Goal: Task Accomplishment & Management: Use online tool/utility

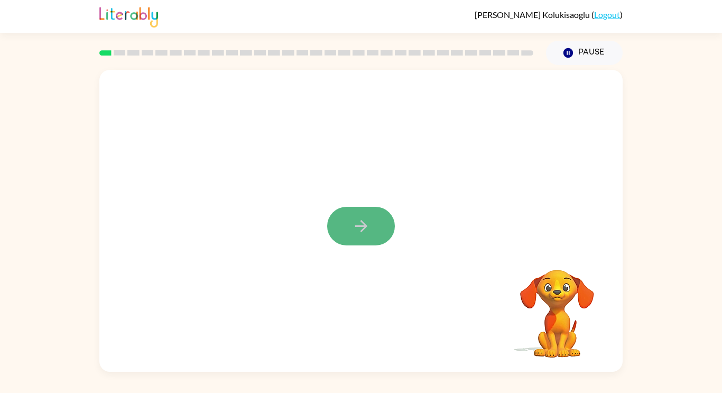
click at [358, 226] on icon "button" at bounding box center [360, 226] width 12 height 12
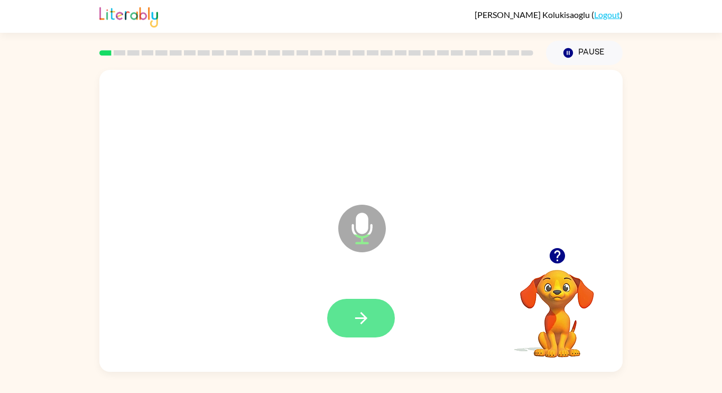
click at [390, 325] on button "button" at bounding box center [361, 317] width 68 height 39
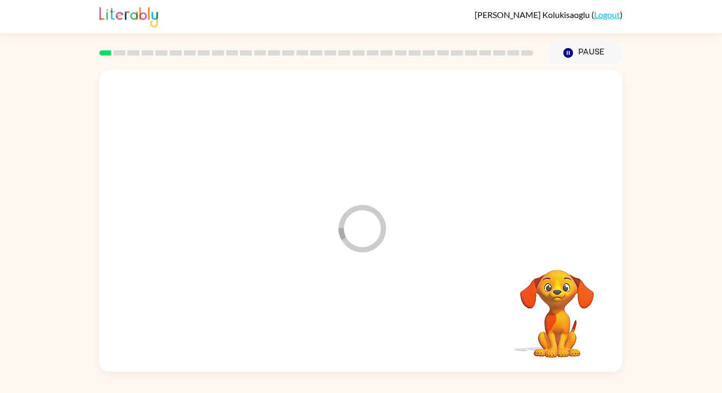
click at [380, 326] on div at bounding box center [361, 318] width 502 height 87
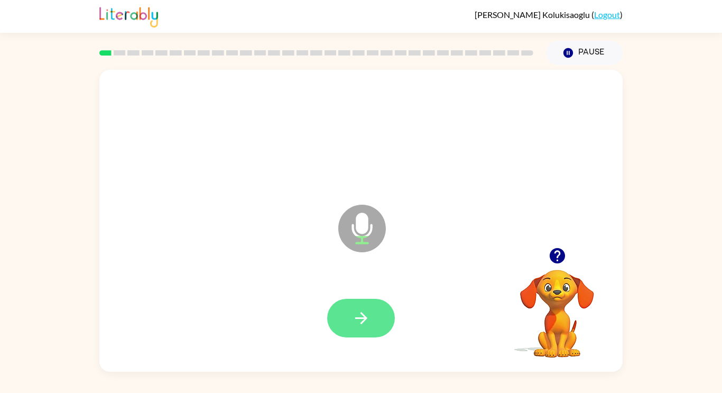
click at [374, 318] on button "button" at bounding box center [361, 317] width 68 height 39
click at [376, 324] on button "button" at bounding box center [361, 317] width 68 height 39
click at [360, 322] on icon "button" at bounding box center [361, 318] width 18 height 18
click at [362, 321] on icon "button" at bounding box center [360, 318] width 12 height 12
click at [382, 322] on button "button" at bounding box center [361, 317] width 68 height 39
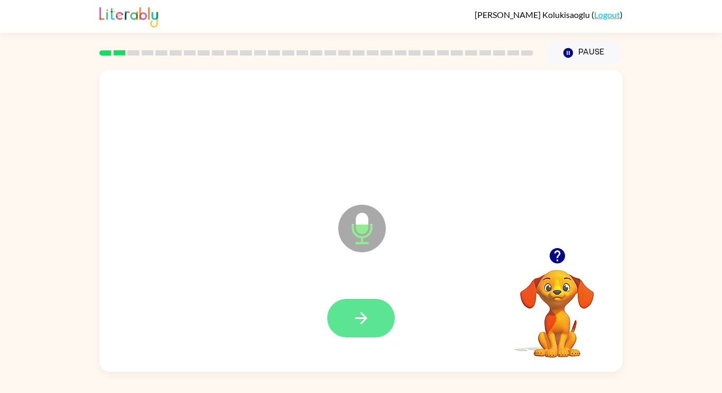
click at [371, 318] on button "button" at bounding box center [361, 317] width 68 height 39
click at [391, 329] on div at bounding box center [361, 317] width 68 height 39
click at [388, 317] on button "button" at bounding box center [361, 317] width 68 height 39
click at [360, 328] on button "button" at bounding box center [361, 317] width 68 height 39
click at [374, 317] on button "button" at bounding box center [361, 317] width 68 height 39
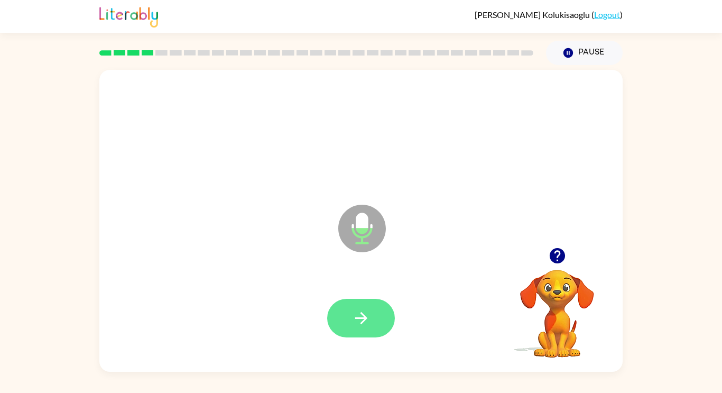
click at [361, 316] on icon "button" at bounding box center [361, 318] width 18 height 18
click at [384, 324] on button "button" at bounding box center [361, 317] width 68 height 39
click at [369, 328] on button "button" at bounding box center [361, 317] width 68 height 39
click at [366, 319] on icon "button" at bounding box center [360, 318] width 12 height 12
click at [369, 322] on icon "button" at bounding box center [361, 318] width 18 height 18
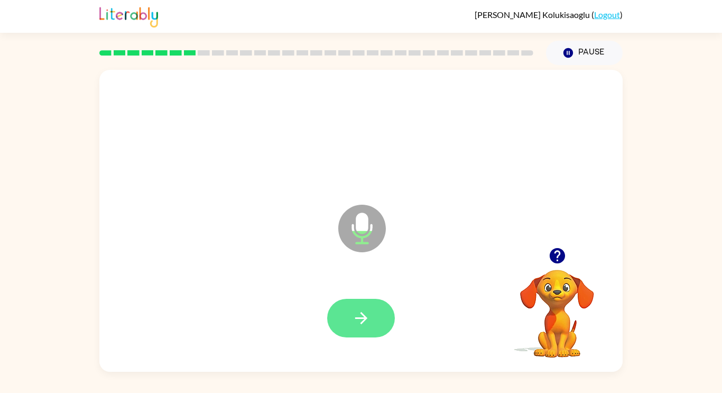
click at [352, 325] on icon "button" at bounding box center [361, 318] width 18 height 18
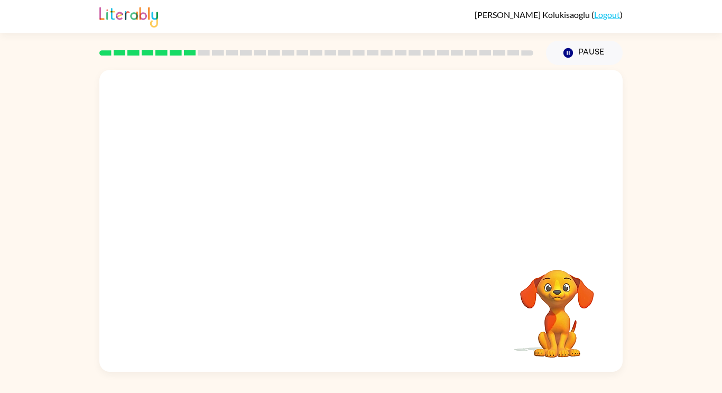
click at [667, 80] on div "Your browser must support playing .mp4 files to use Literably. Please try using…" at bounding box center [361, 218] width 722 height 306
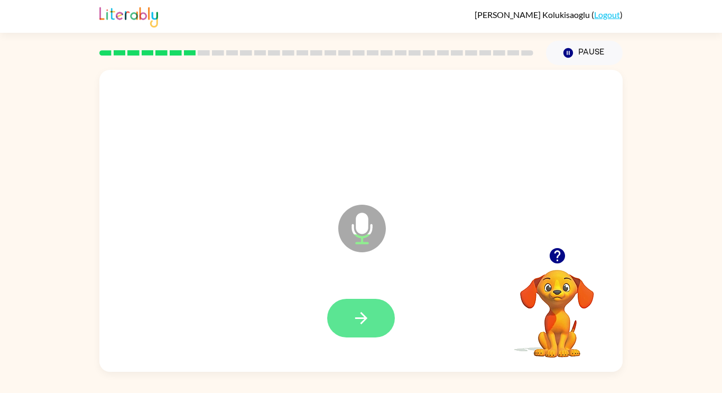
click at [372, 320] on button "button" at bounding box center [361, 317] width 68 height 39
click at [369, 317] on icon "button" at bounding box center [361, 318] width 18 height 18
click at [366, 318] on icon "button" at bounding box center [360, 318] width 12 height 12
click at [369, 318] on icon "button" at bounding box center [361, 318] width 18 height 18
click at [348, 334] on button "button" at bounding box center [361, 317] width 68 height 39
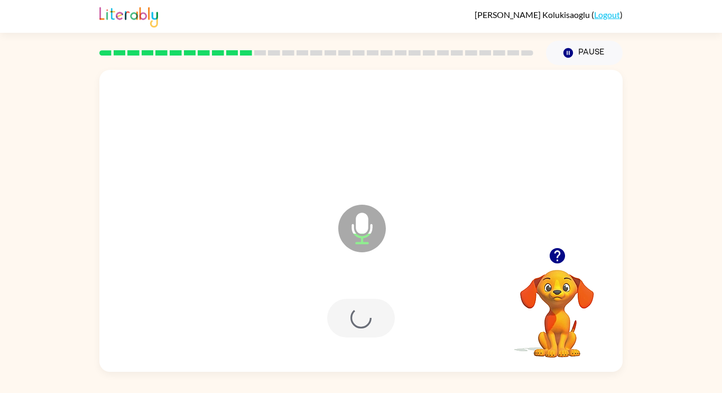
click at [366, 316] on div at bounding box center [361, 317] width 68 height 39
click at [361, 325] on icon "button" at bounding box center [361, 318] width 18 height 18
click at [361, 320] on icon "button" at bounding box center [361, 318] width 18 height 18
click at [369, 325] on icon "button" at bounding box center [361, 318] width 18 height 18
click at [369, 314] on icon "button" at bounding box center [361, 318] width 18 height 18
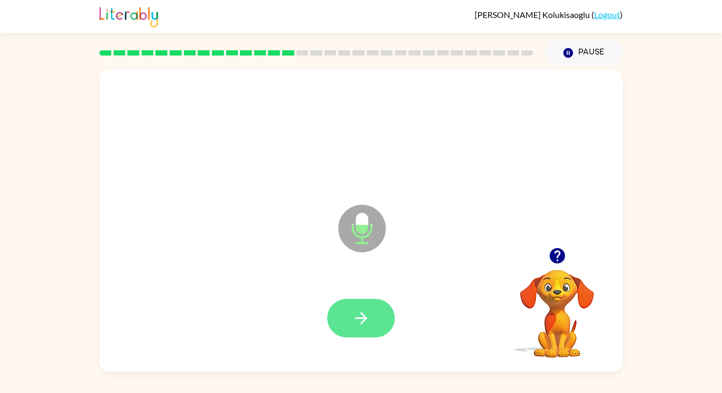
click at [364, 319] on icon "button" at bounding box center [360, 318] width 12 height 12
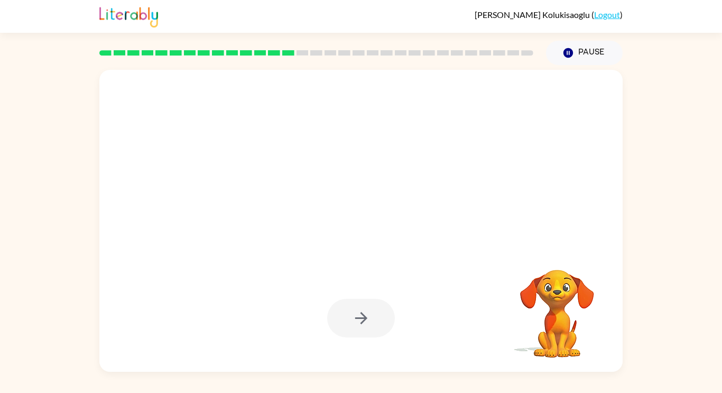
click at [359, 321] on div at bounding box center [361, 317] width 68 height 39
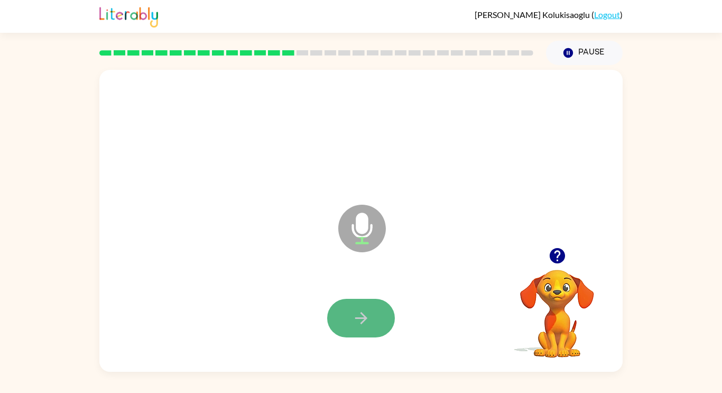
click at [349, 327] on button "button" at bounding box center [361, 317] width 68 height 39
click at [360, 303] on button "button" at bounding box center [361, 317] width 68 height 39
click at [372, 324] on button "button" at bounding box center [361, 317] width 68 height 39
click at [359, 329] on button "button" at bounding box center [361, 317] width 68 height 39
click at [361, 304] on button "button" at bounding box center [361, 317] width 68 height 39
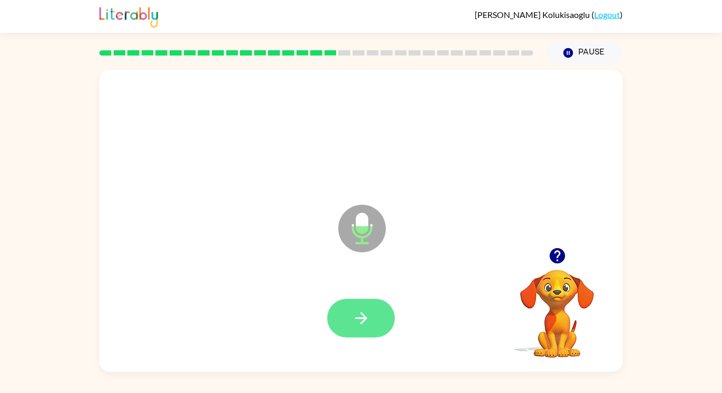
click at [370, 313] on button "button" at bounding box center [361, 317] width 68 height 39
click at [364, 319] on icon "button" at bounding box center [360, 318] width 12 height 12
click at [366, 314] on icon "button" at bounding box center [361, 318] width 18 height 18
click at [368, 314] on icon "button" at bounding box center [361, 318] width 18 height 18
click at [362, 325] on icon "button" at bounding box center [361, 318] width 18 height 18
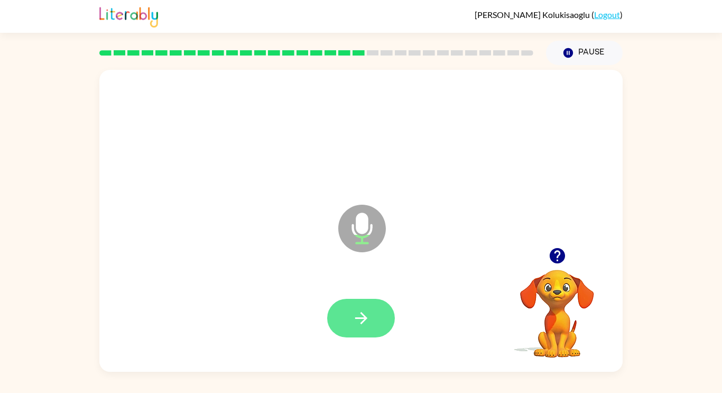
click at [371, 323] on button "button" at bounding box center [361, 317] width 68 height 39
click at [376, 324] on button "button" at bounding box center [361, 317] width 68 height 39
click at [375, 315] on button "button" at bounding box center [361, 317] width 68 height 39
click at [372, 324] on button "button" at bounding box center [361, 317] width 68 height 39
click at [361, 312] on icon "button" at bounding box center [361, 318] width 18 height 18
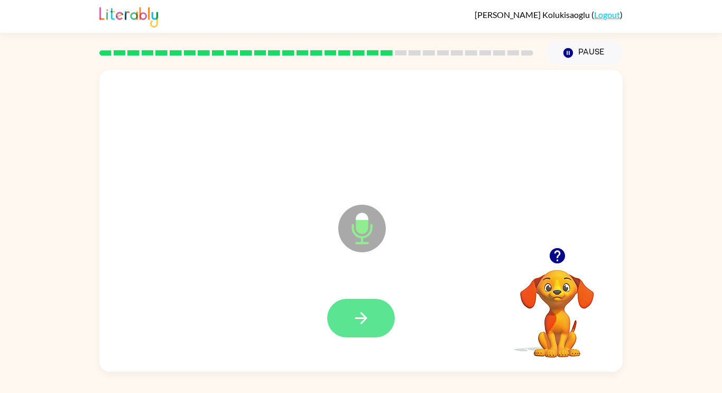
click at [360, 312] on icon "button" at bounding box center [361, 318] width 18 height 18
click at [375, 334] on button "button" at bounding box center [361, 317] width 68 height 39
click at [361, 321] on icon "button" at bounding box center [361, 318] width 18 height 18
click at [369, 314] on icon "button" at bounding box center [361, 318] width 18 height 18
click at [355, 320] on icon "button" at bounding box center [361, 318] width 18 height 18
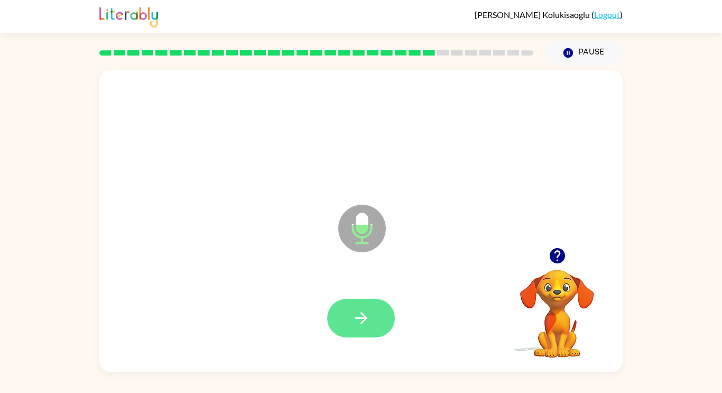
click at [374, 328] on button "button" at bounding box center [361, 317] width 68 height 39
click at [366, 318] on icon "button" at bounding box center [360, 318] width 12 height 12
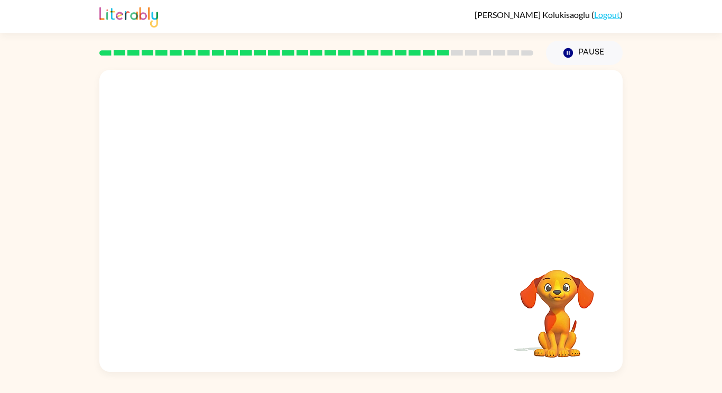
click at [681, 109] on div "Your browser must support playing .mp4 files to use Literably. Please try using…" at bounding box center [361, 218] width 722 height 306
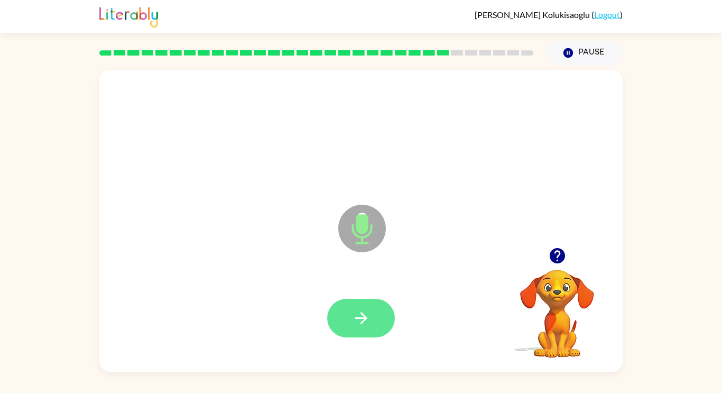
click at [365, 324] on icon "button" at bounding box center [361, 318] width 18 height 18
click at [358, 304] on button "button" at bounding box center [361, 317] width 68 height 39
click at [365, 321] on icon "button" at bounding box center [361, 318] width 18 height 18
click at [361, 312] on icon "button" at bounding box center [360, 318] width 12 height 12
click at [378, 319] on button "button" at bounding box center [361, 317] width 68 height 39
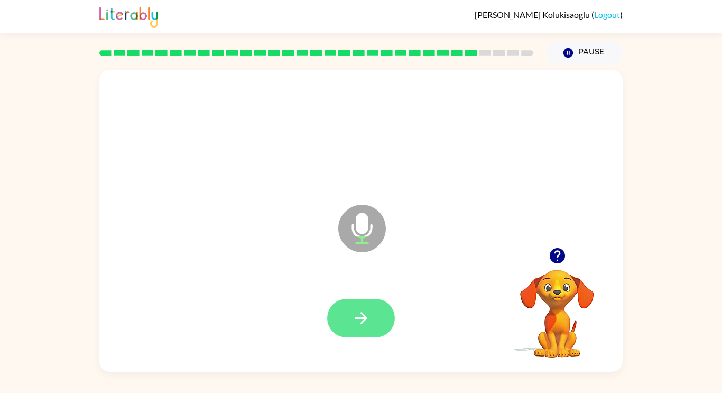
click at [361, 324] on icon "button" at bounding box center [361, 318] width 18 height 18
click at [372, 317] on button "button" at bounding box center [361, 317] width 68 height 39
click at [372, 302] on button "button" at bounding box center [361, 317] width 68 height 39
click at [369, 319] on icon "button" at bounding box center [361, 318] width 18 height 18
click at [381, 334] on button "button" at bounding box center [361, 317] width 68 height 39
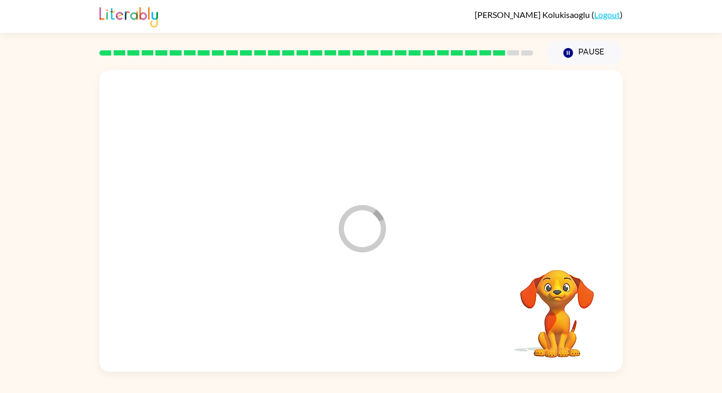
click at [376, 321] on div at bounding box center [361, 318] width 502 height 87
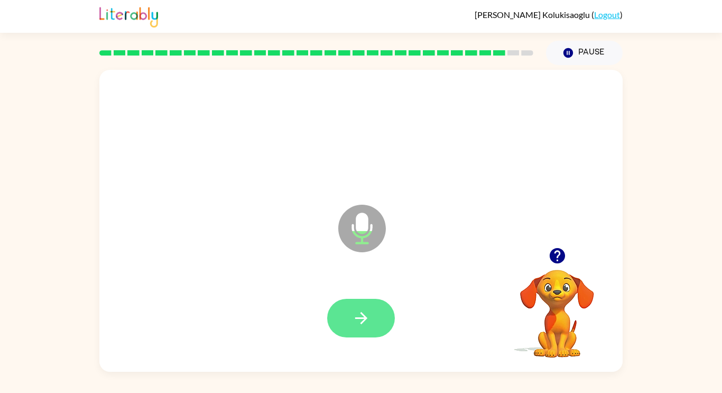
click at [362, 326] on icon "button" at bounding box center [361, 318] width 18 height 18
click at [361, 318] on icon "button" at bounding box center [360, 318] width 12 height 12
click at [353, 327] on button "button" at bounding box center [361, 317] width 68 height 39
